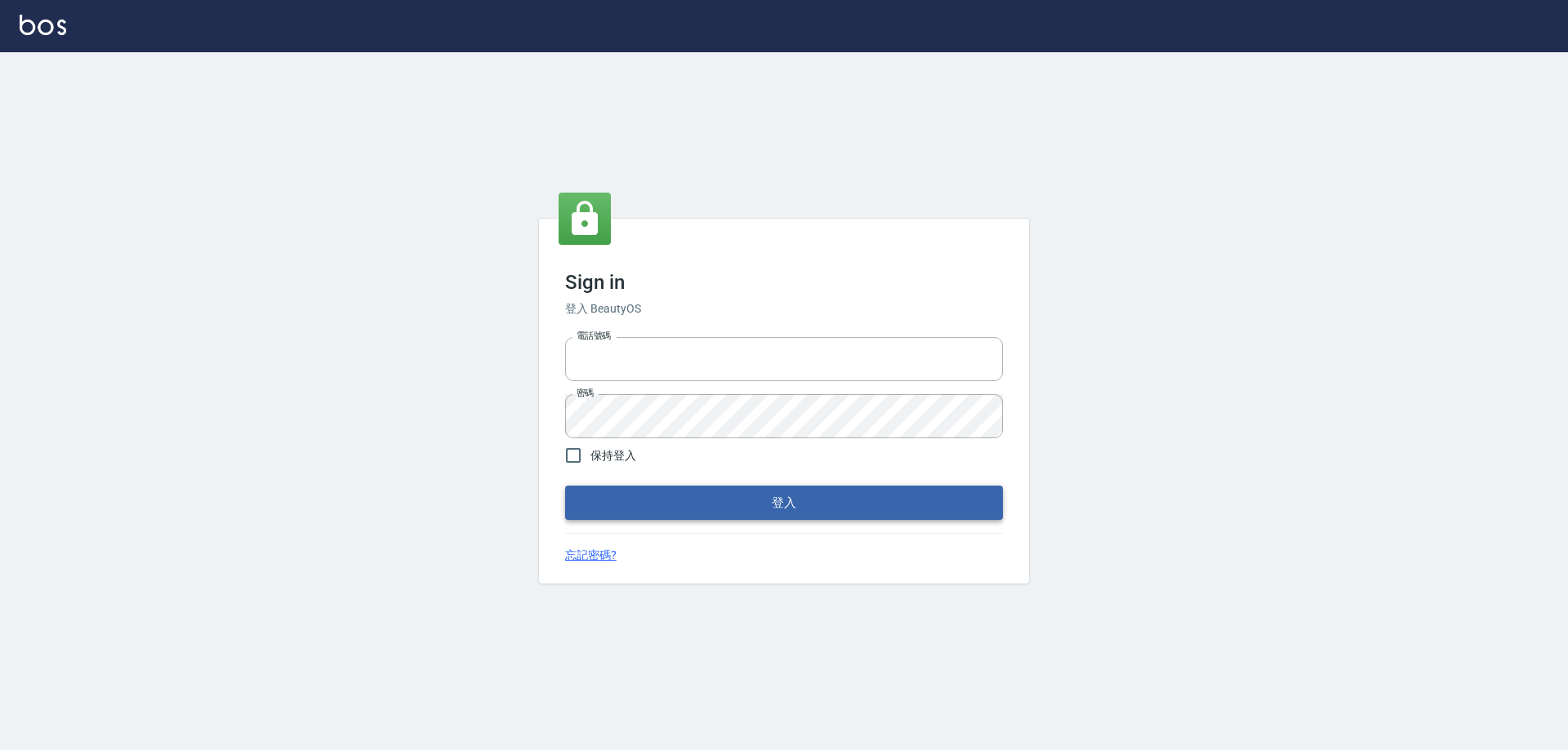
type input "27222158"
click at [679, 501] on button "登入" at bounding box center [784, 503] width 438 height 34
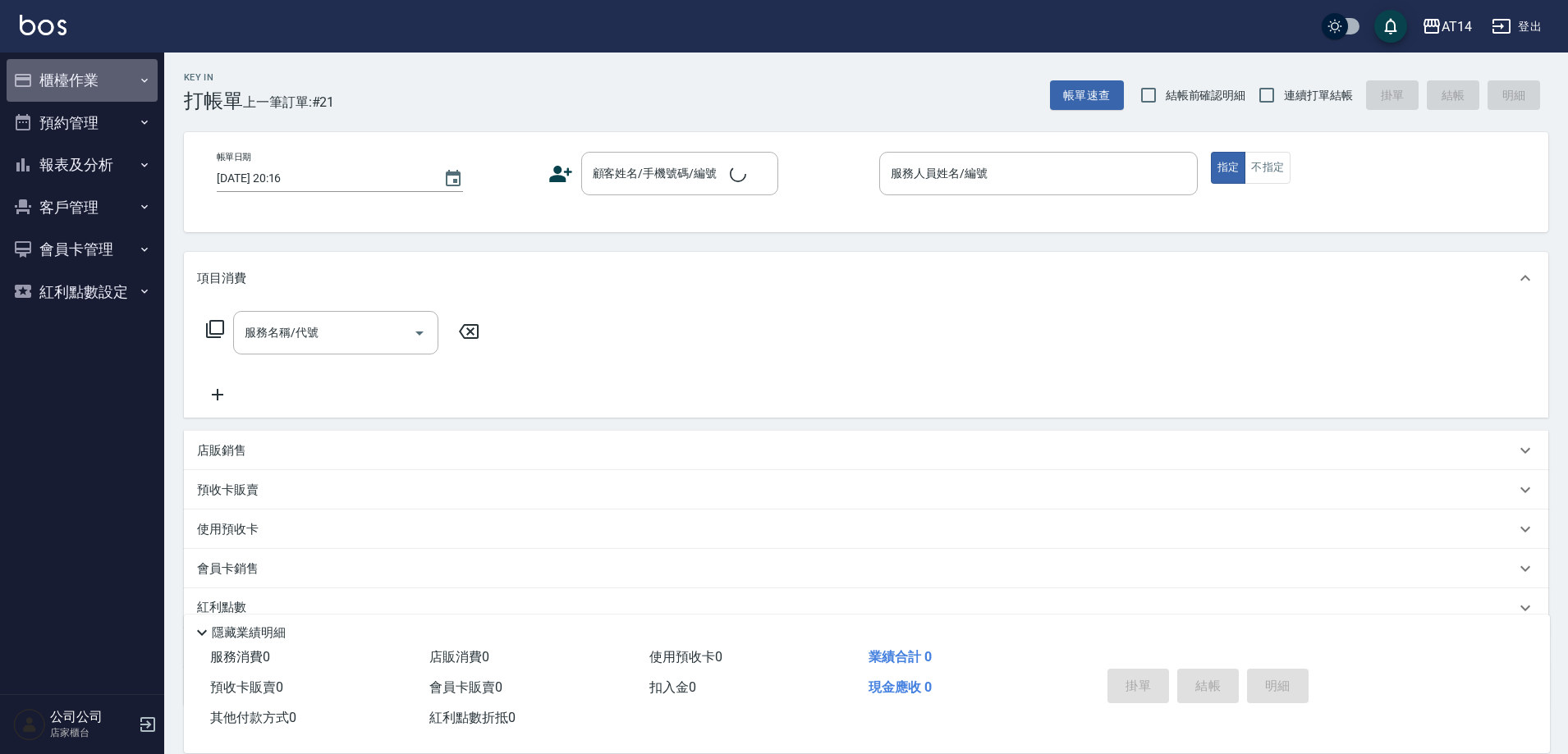
click at [105, 91] on button "櫃檯作業" at bounding box center [82, 80] width 151 height 42
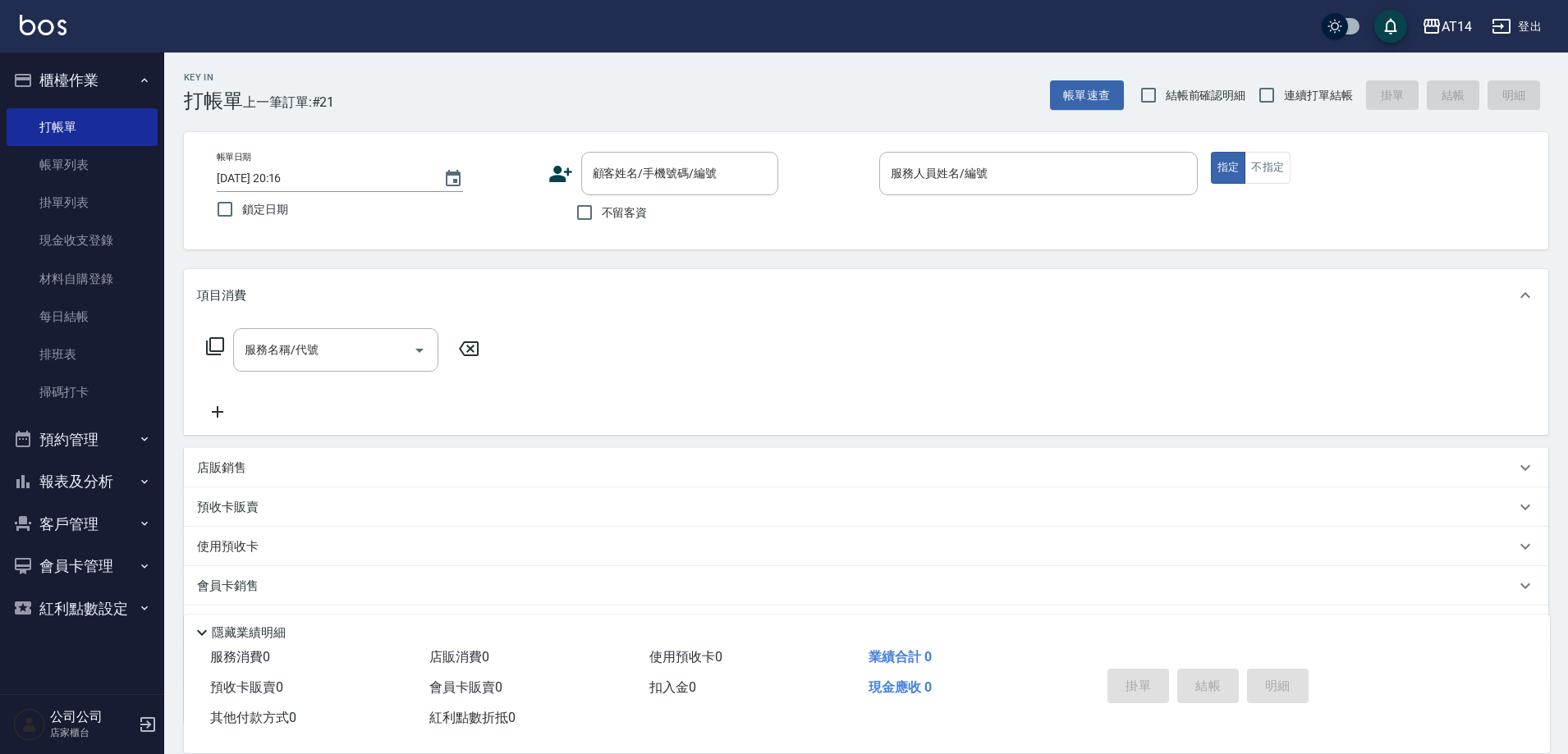
click at [128, 483] on button "報表及分析" at bounding box center [82, 481] width 151 height 42
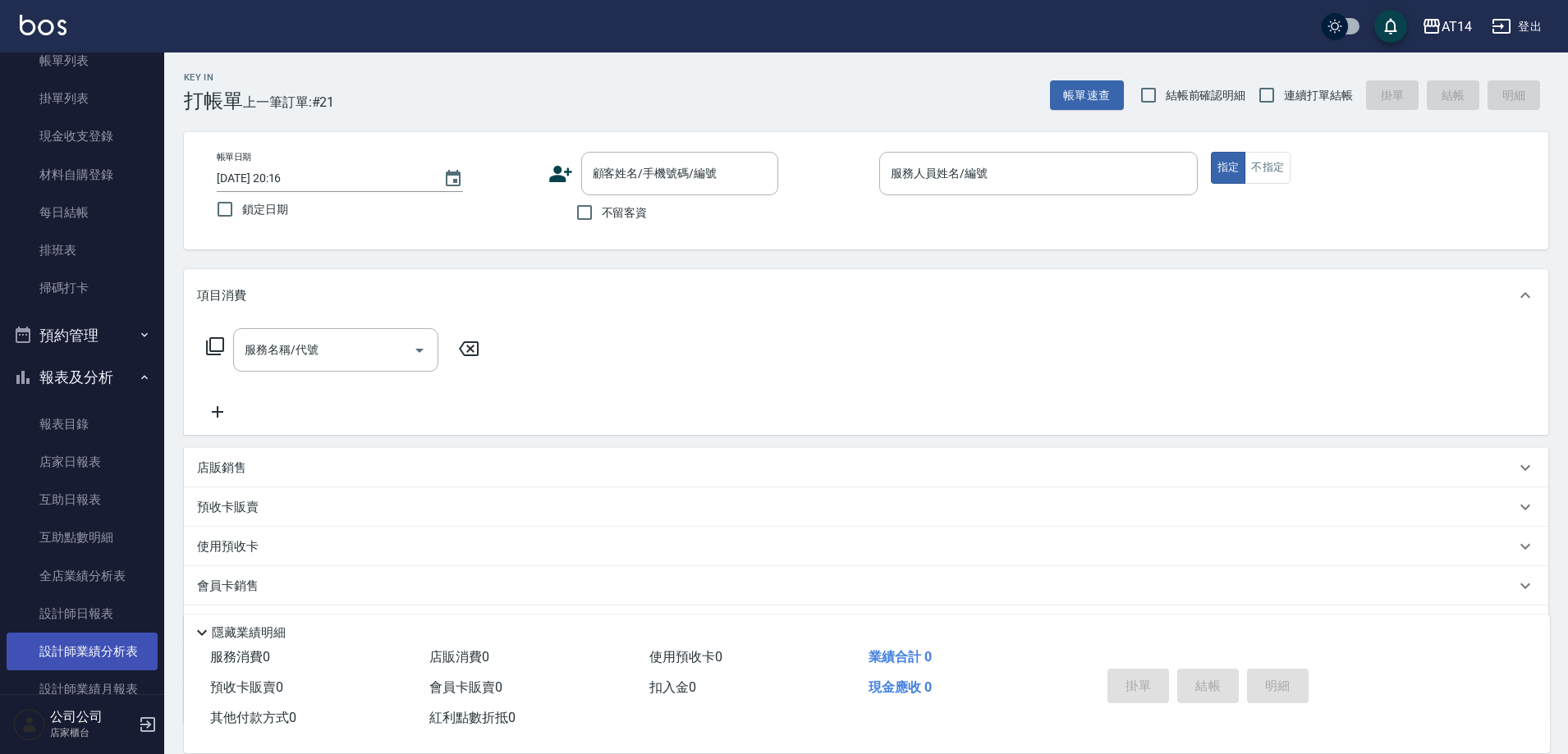
scroll to position [246, 0]
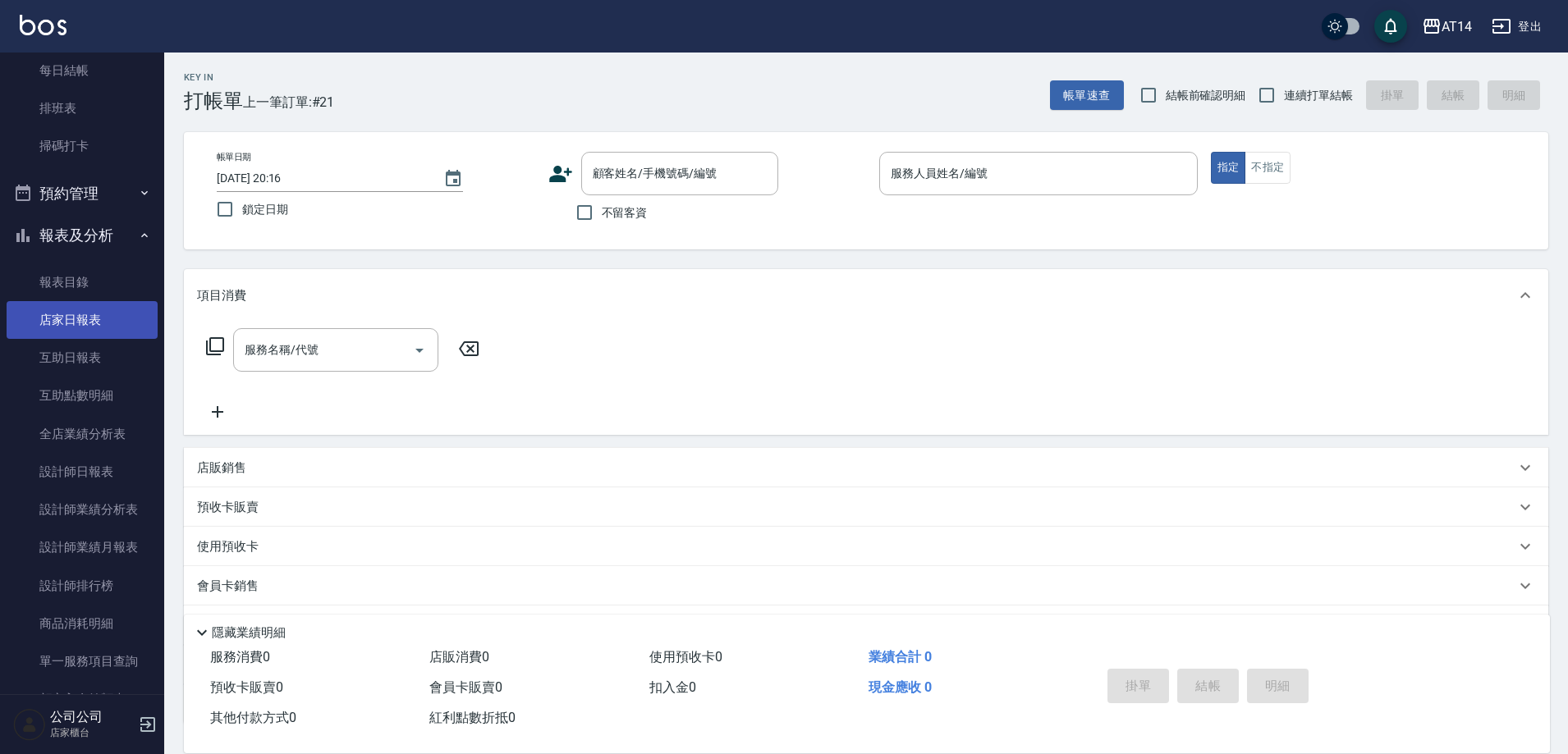
click at [88, 317] on link "店家日報表" at bounding box center [82, 321] width 151 height 38
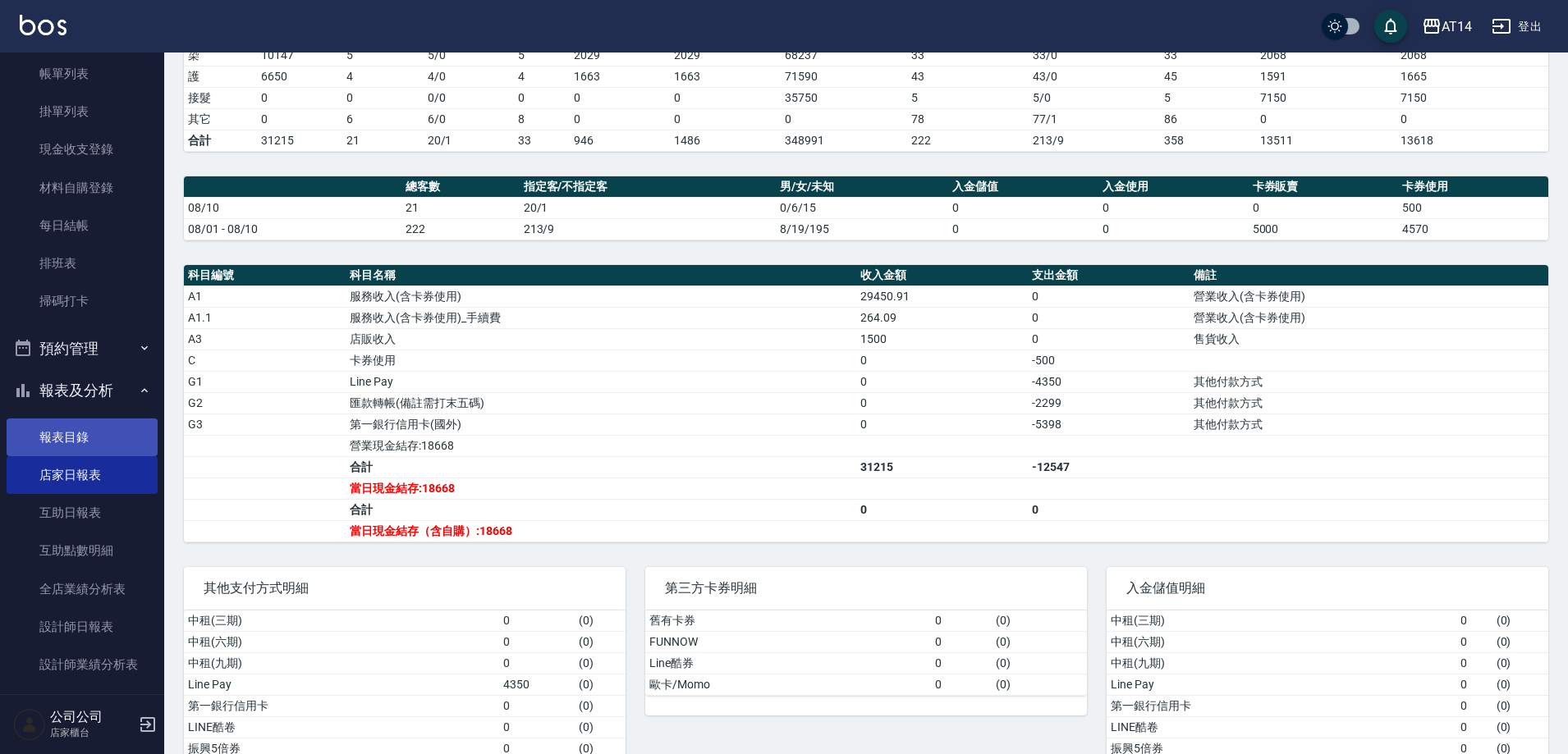
scroll to position [51, 0]
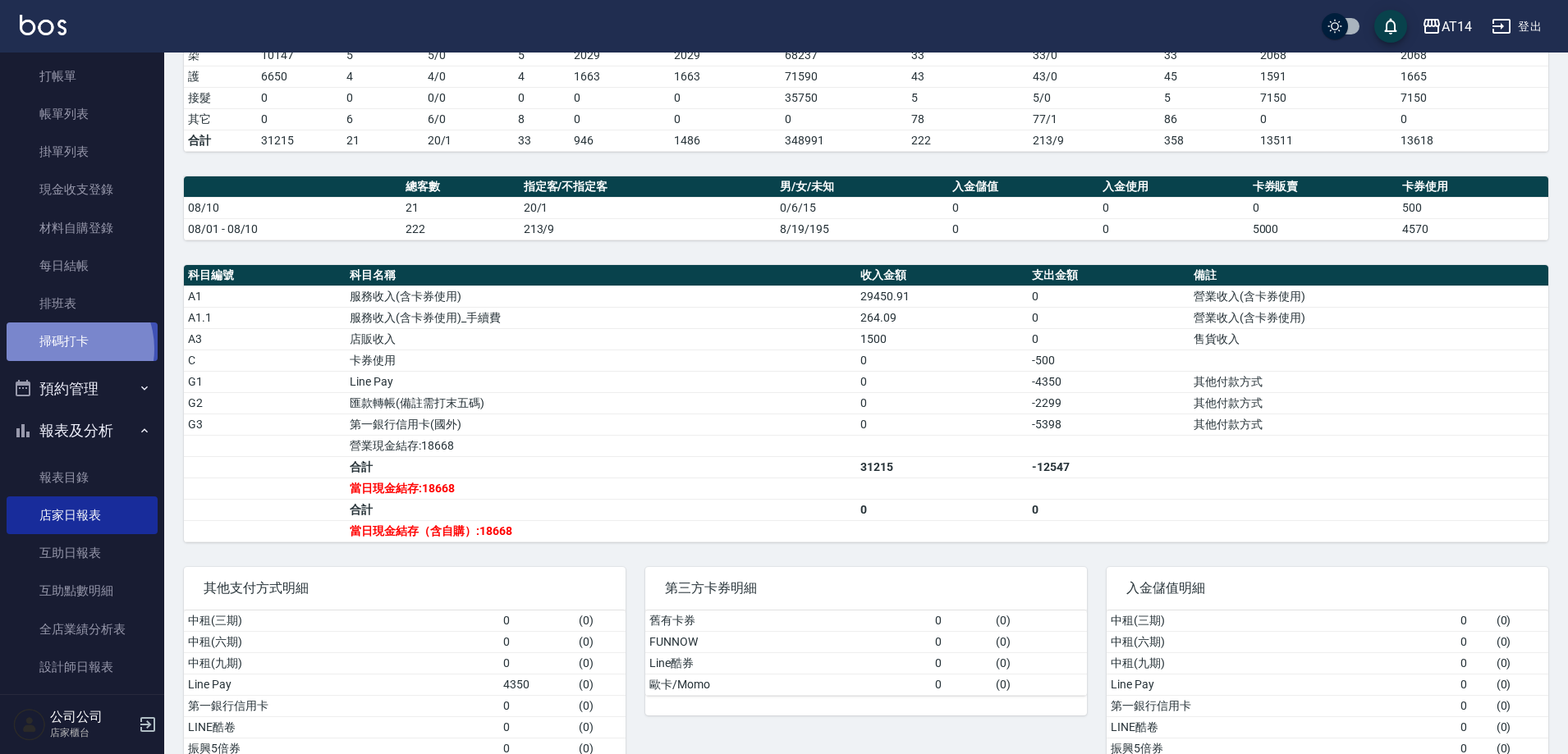
click at [63, 348] on link "掃碼打卡" at bounding box center [82, 341] width 151 height 38
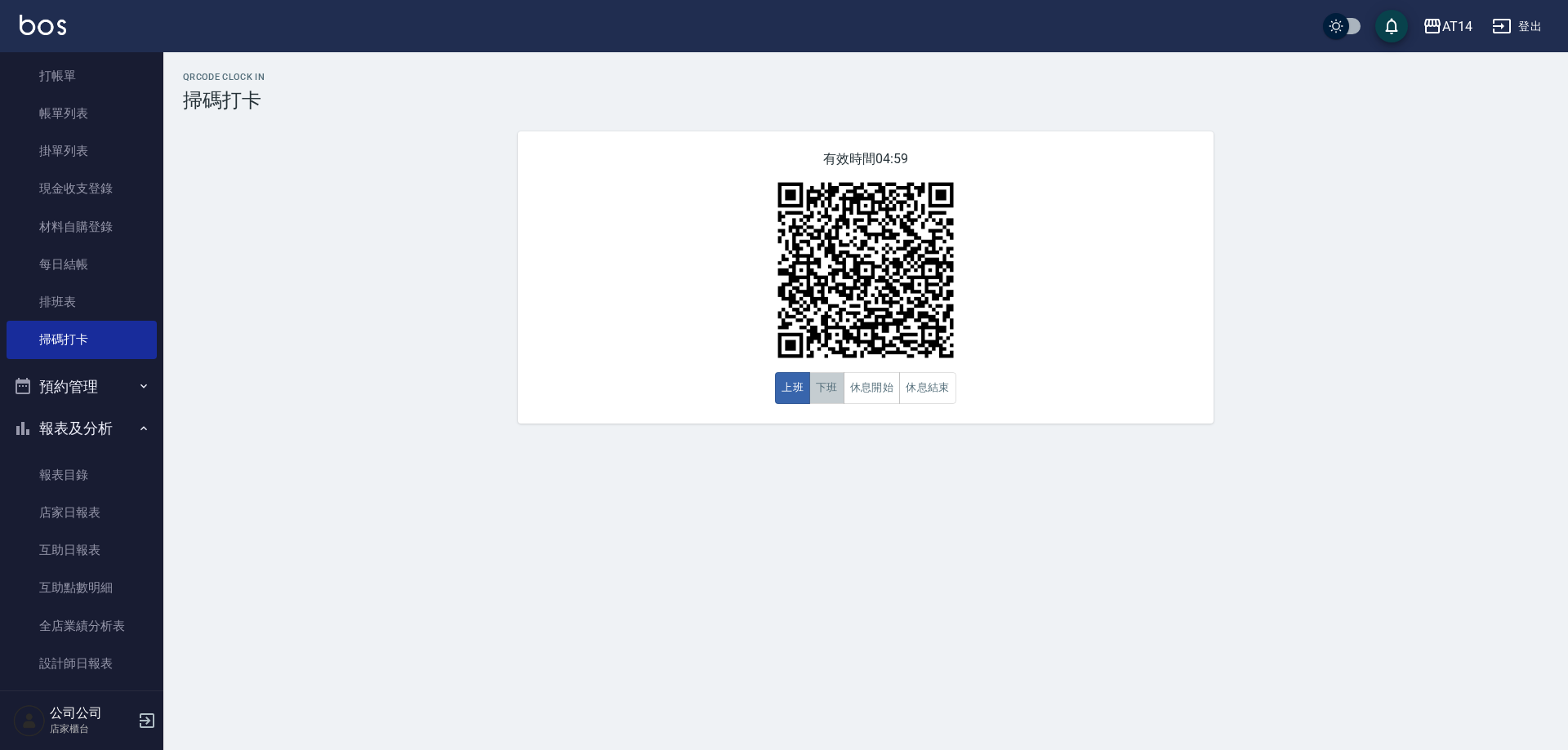
click at [830, 390] on button "下班" at bounding box center [827, 388] width 35 height 32
